Goal: Communication & Community: Answer question/provide support

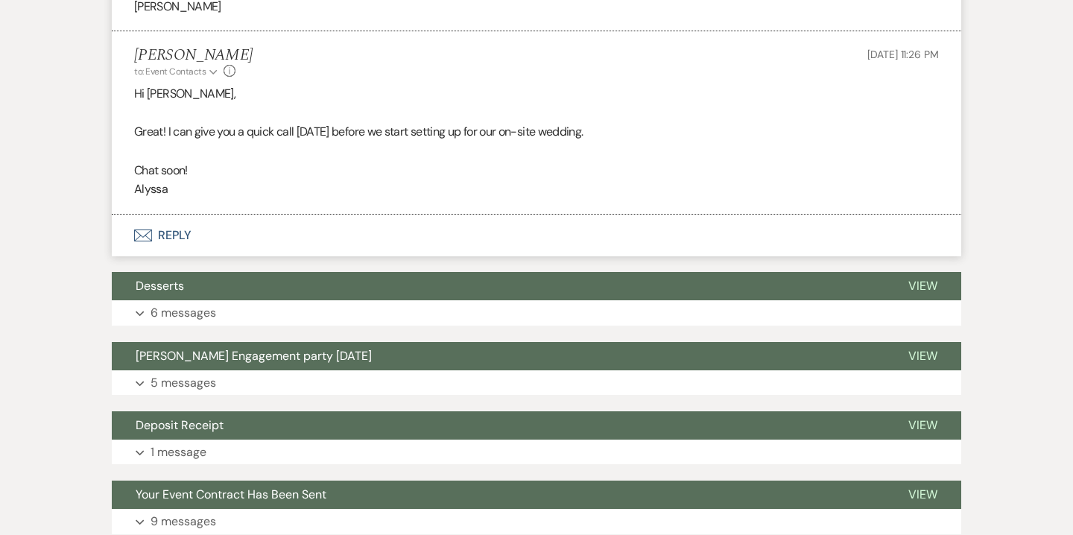
scroll to position [794, 0]
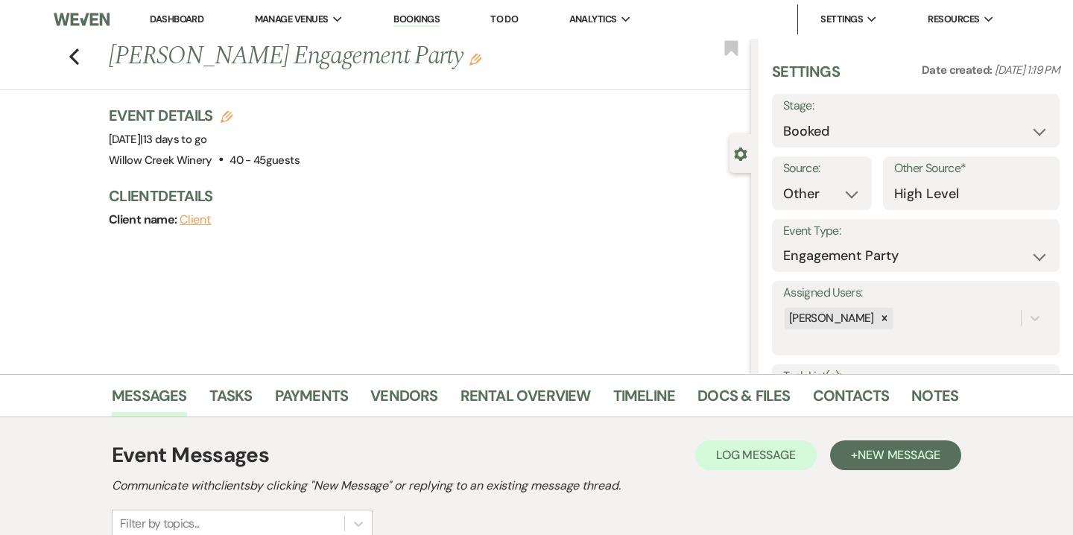
select select "14"
select select "10"
